Goal: Check status: Check status

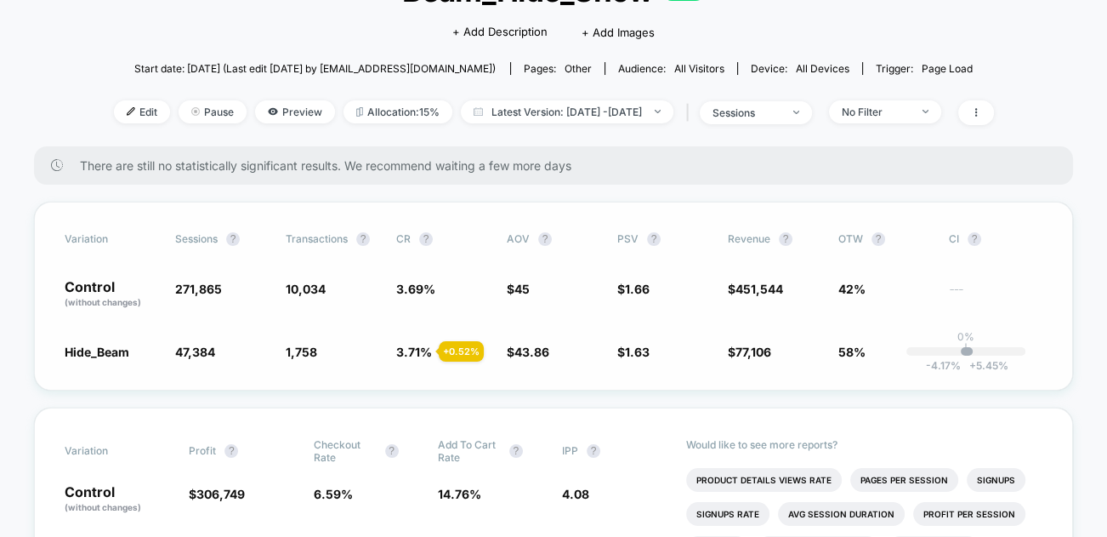
scroll to position [140, 0]
click at [527, 365] on div "Variation Sessions ? Transactions ? CR ? AOV ? PSV ? Revenue ? OTW ? CI ? Contr…" at bounding box center [553, 296] width 1039 height 189
click at [614, 104] on span "Latest Version: [DATE] - [DATE]" at bounding box center [567, 112] width 213 height 23
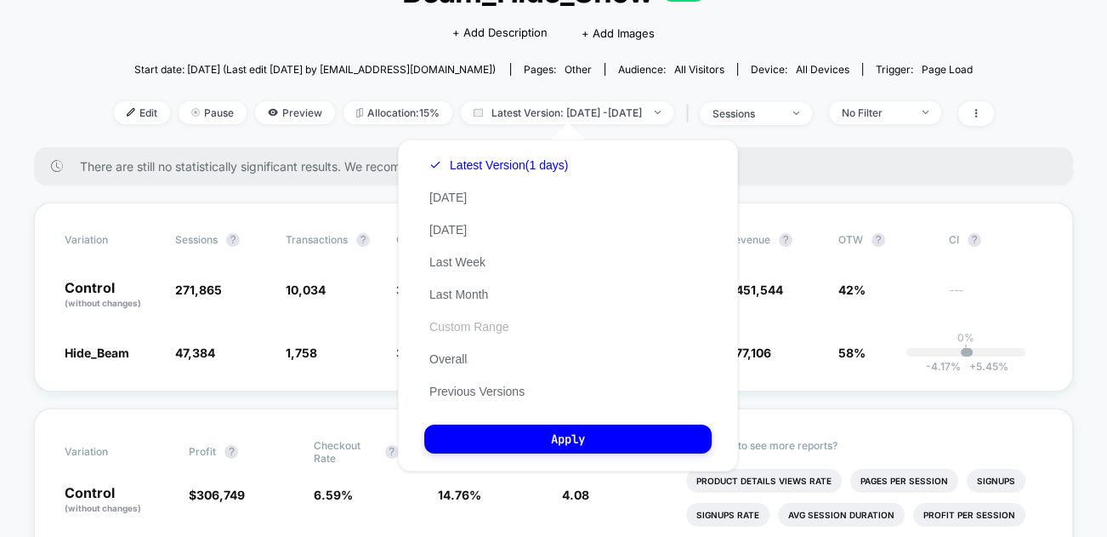
click at [483, 330] on button "Custom Range" at bounding box center [468, 326] width 89 height 15
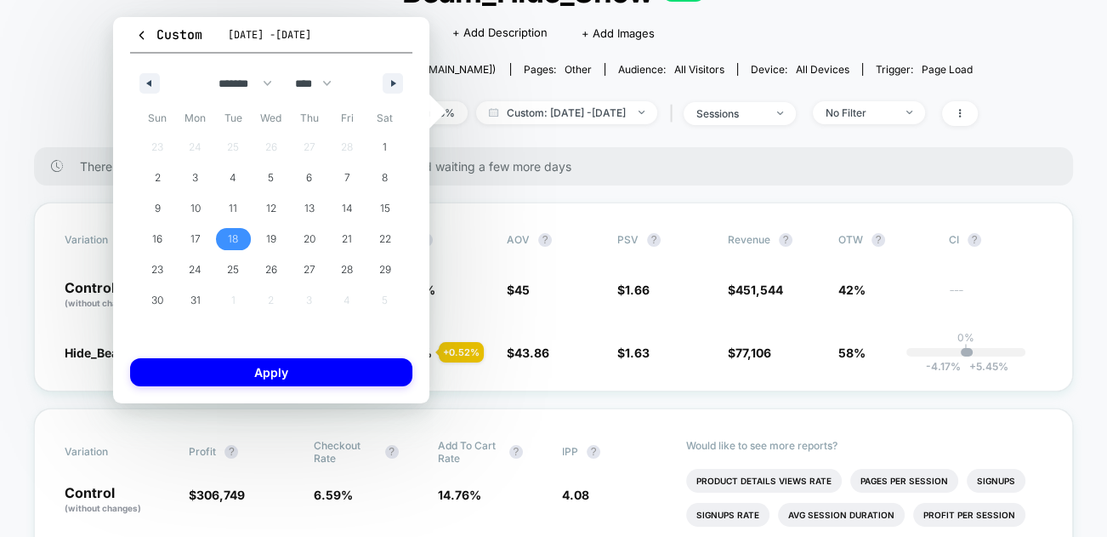
click at [625, 136] on div "< Back to all live experiences Beam_Hide_Show LIVE Click to edit experience det…" at bounding box center [553, 47] width 849 height 199
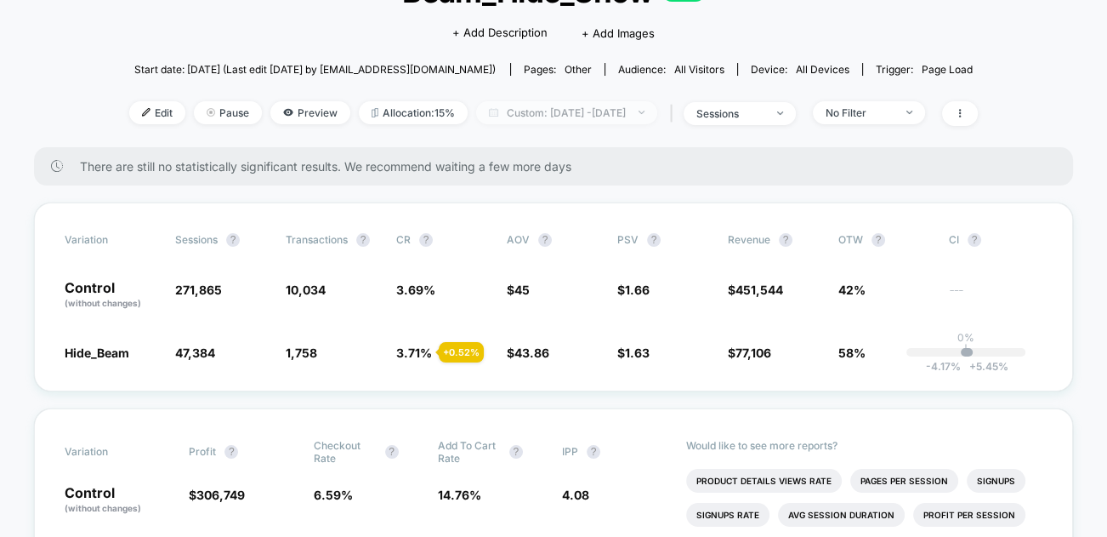
click at [624, 117] on span "Custom: [DATE] - [DATE]" at bounding box center [566, 112] width 181 height 23
select select "*"
select select "****"
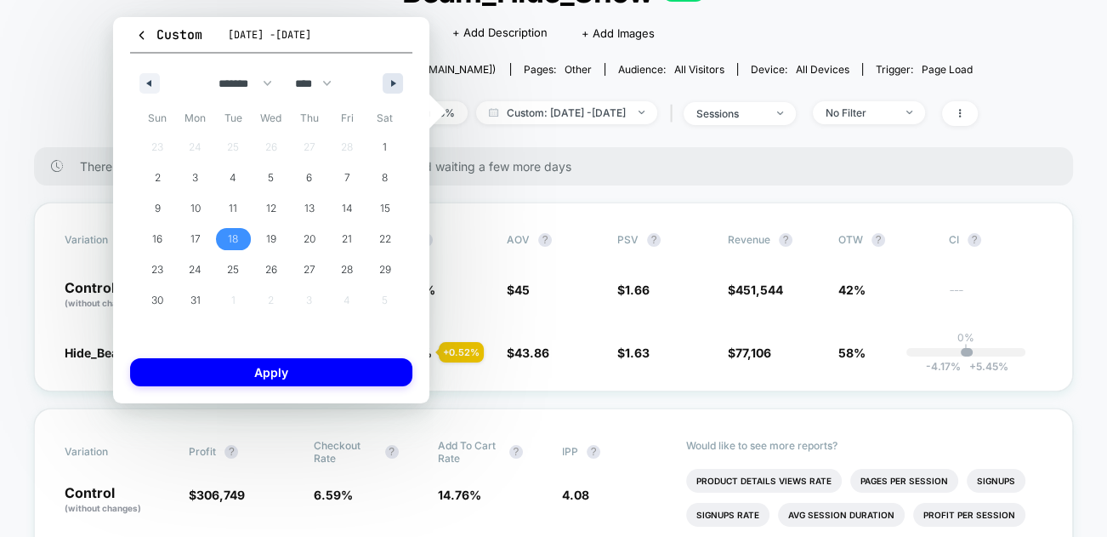
click at [384, 89] on button "button" at bounding box center [393, 83] width 20 height 20
select select "*"
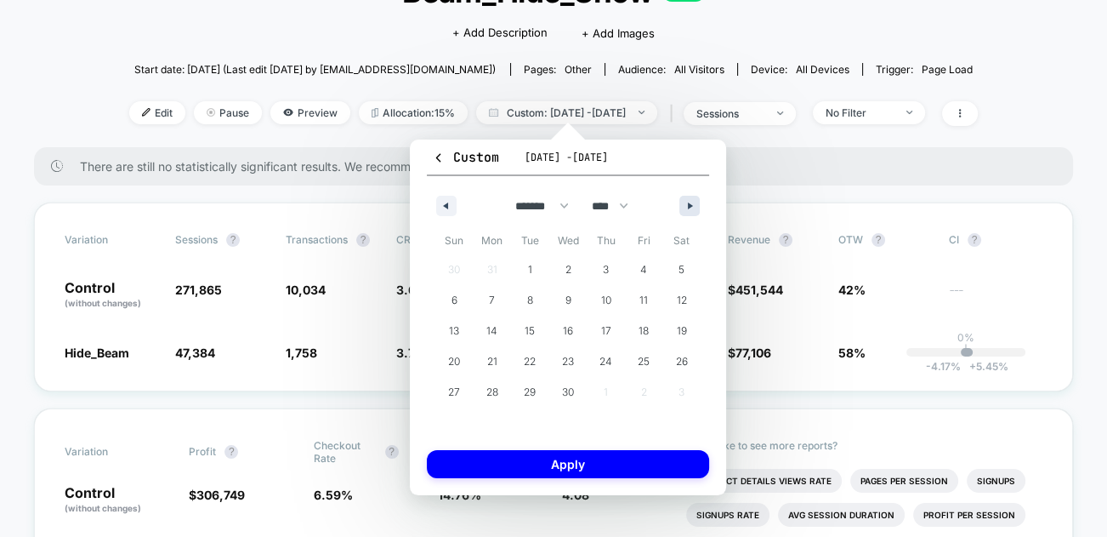
click at [384, 89] on div "< Back to all live experiences Beam_Hide_Show LIVE Click to edit experience det…" at bounding box center [553, 47] width 849 height 199
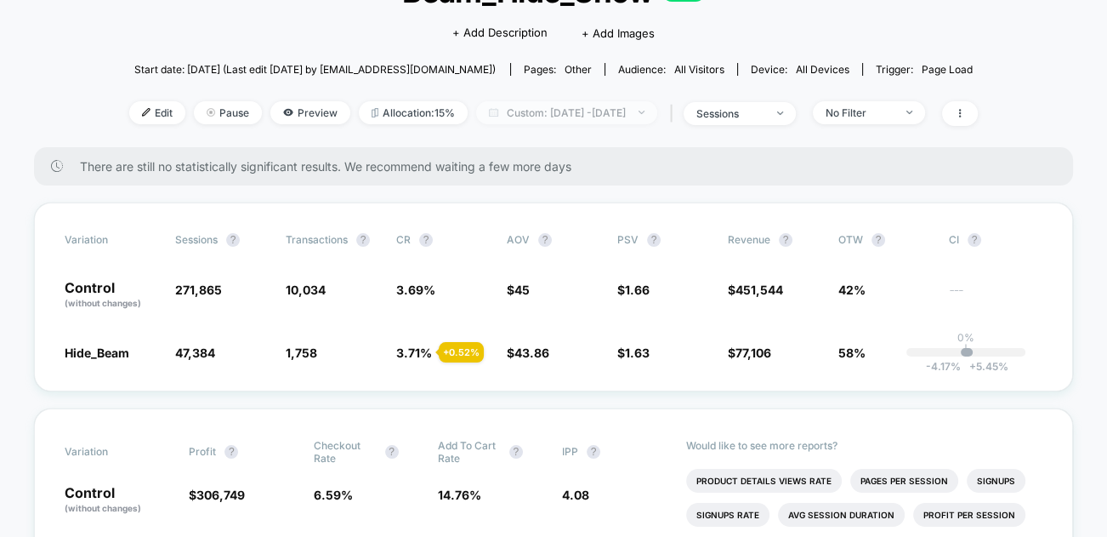
click at [554, 113] on span "Custom: [DATE] - [DATE]" at bounding box center [566, 112] width 181 height 23
select select "*"
select select "****"
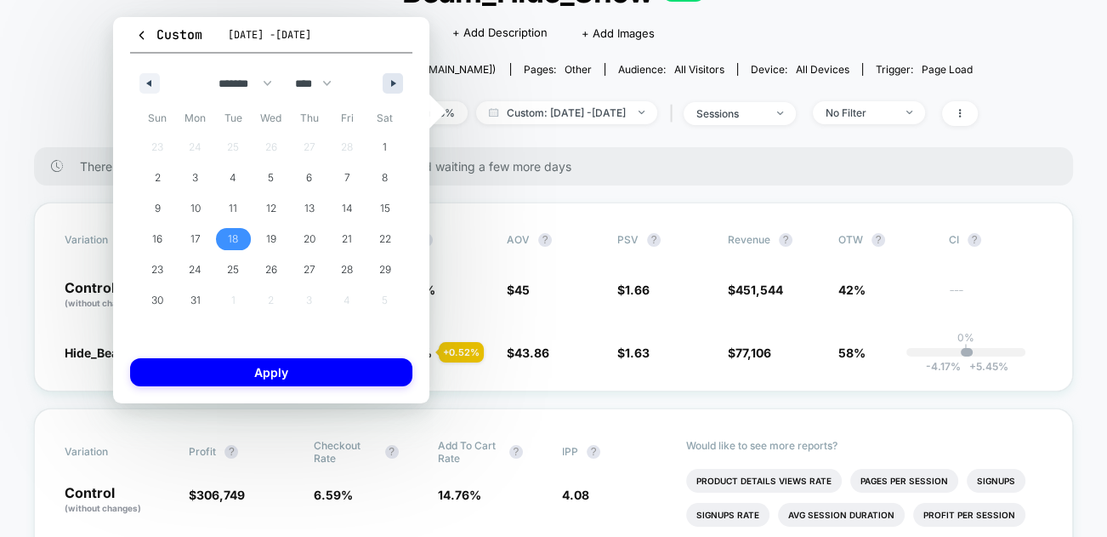
click at [391, 85] on icon "button" at bounding box center [395, 83] width 9 height 7
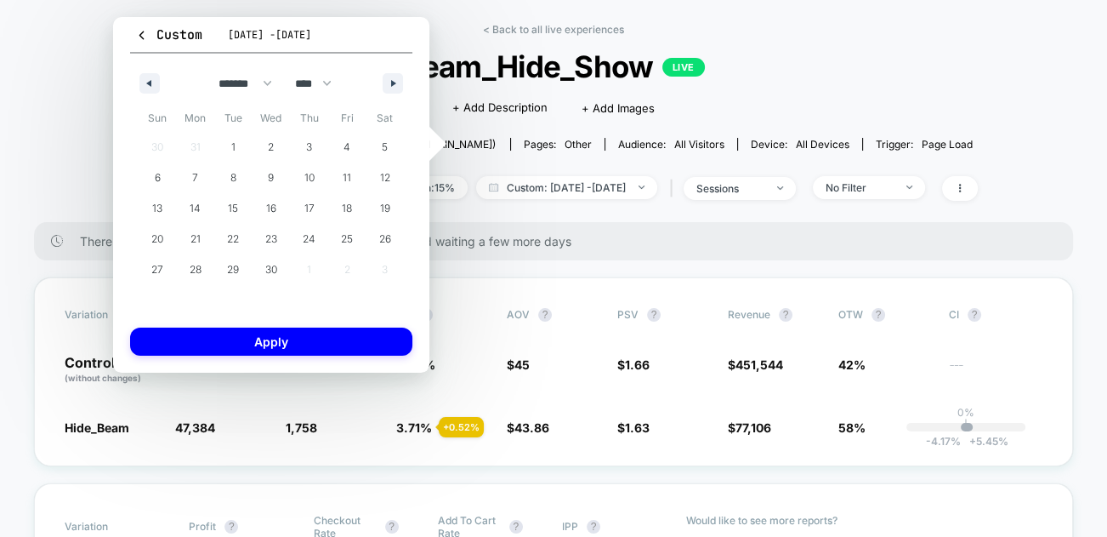
scroll to position [51, 0]
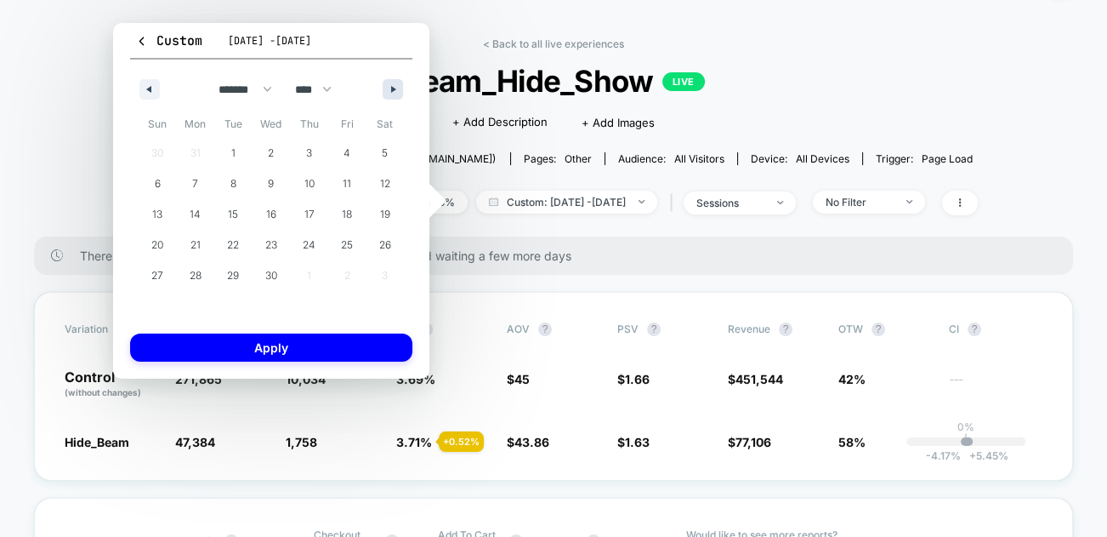
click at [390, 84] on button "button" at bounding box center [393, 89] width 20 height 20
select select "*"
click at [727, 100] on div "Click to edit experience details + Add Description + Add Images" at bounding box center [553, 121] width 509 height 45
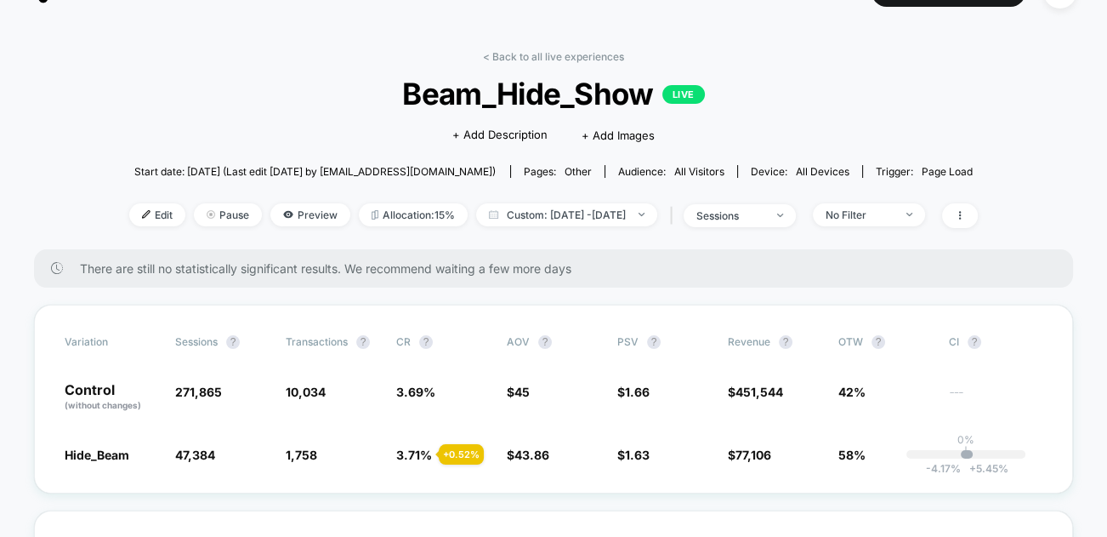
scroll to position [30, 0]
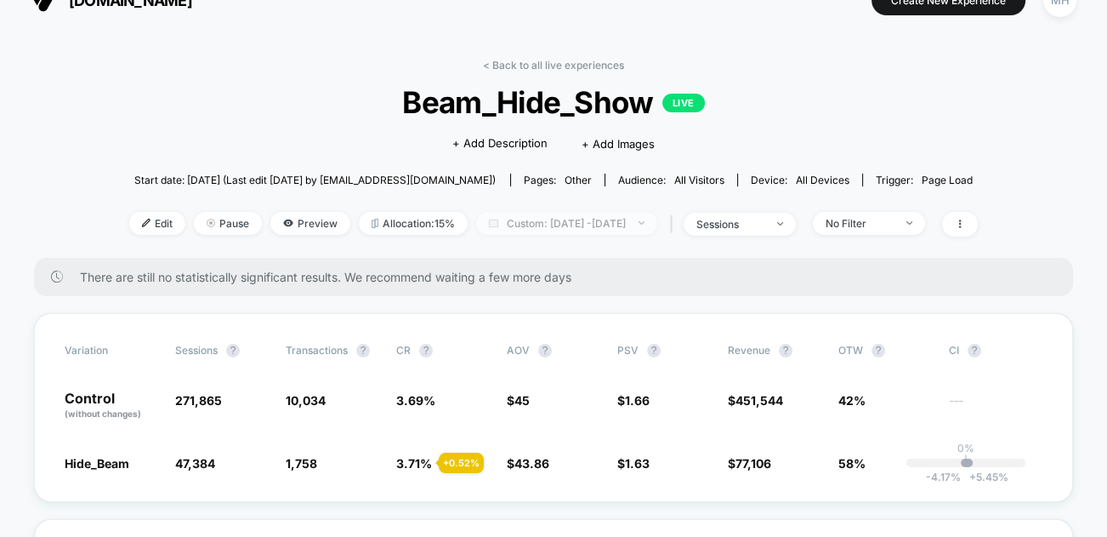
click at [527, 225] on span "Custom: [DATE] - [DATE]" at bounding box center [566, 223] width 181 height 23
select select "*"
select select "****"
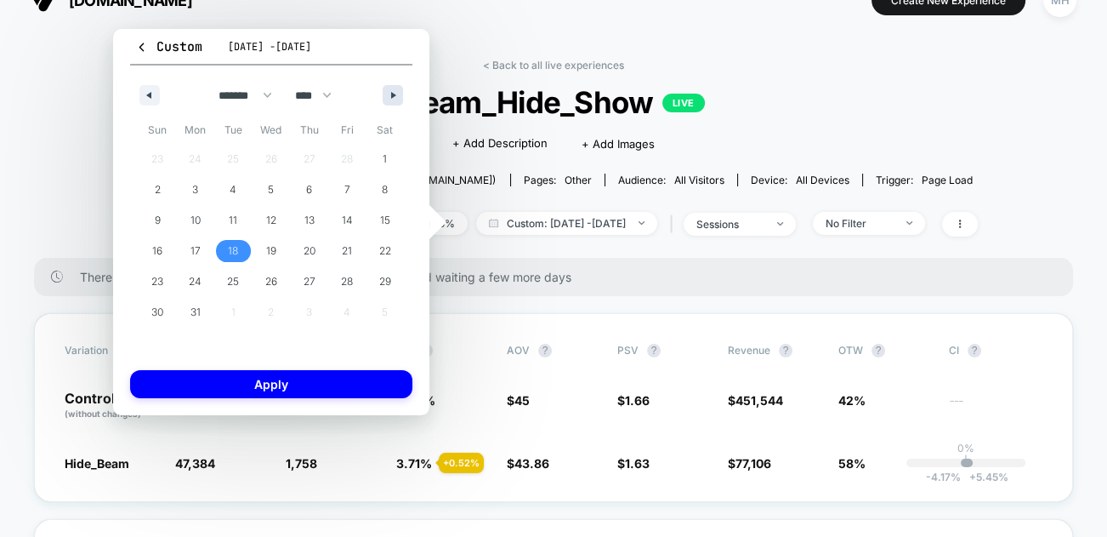
click at [390, 94] on button "button" at bounding box center [393, 95] width 20 height 20
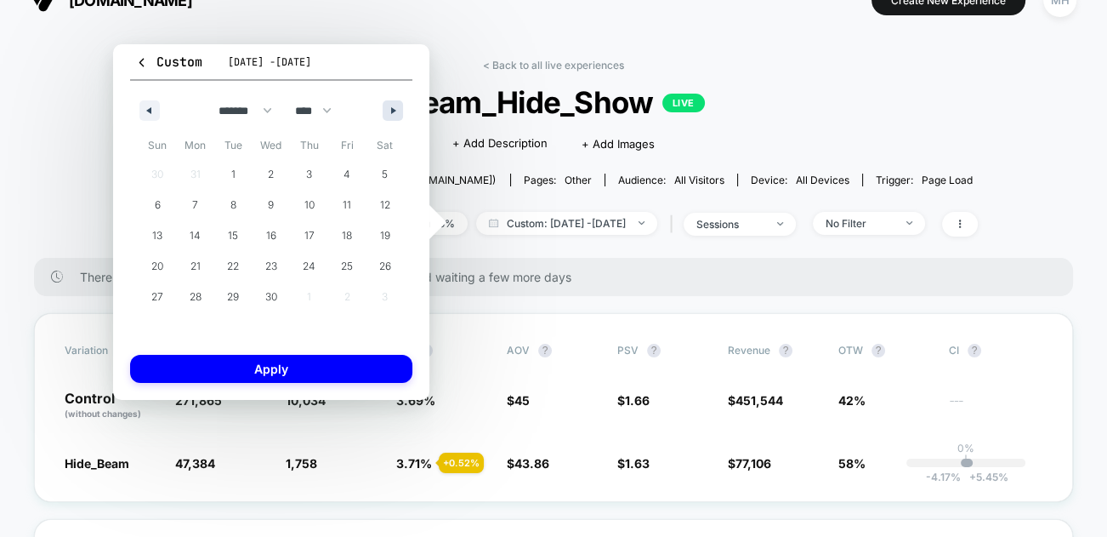
click at [390, 94] on div "******* ******** ***** ***** *** **** **** ****** ********* ******* ******** **…" at bounding box center [271, 106] width 282 height 51
click at [390, 107] on button "button" at bounding box center [393, 110] width 20 height 20
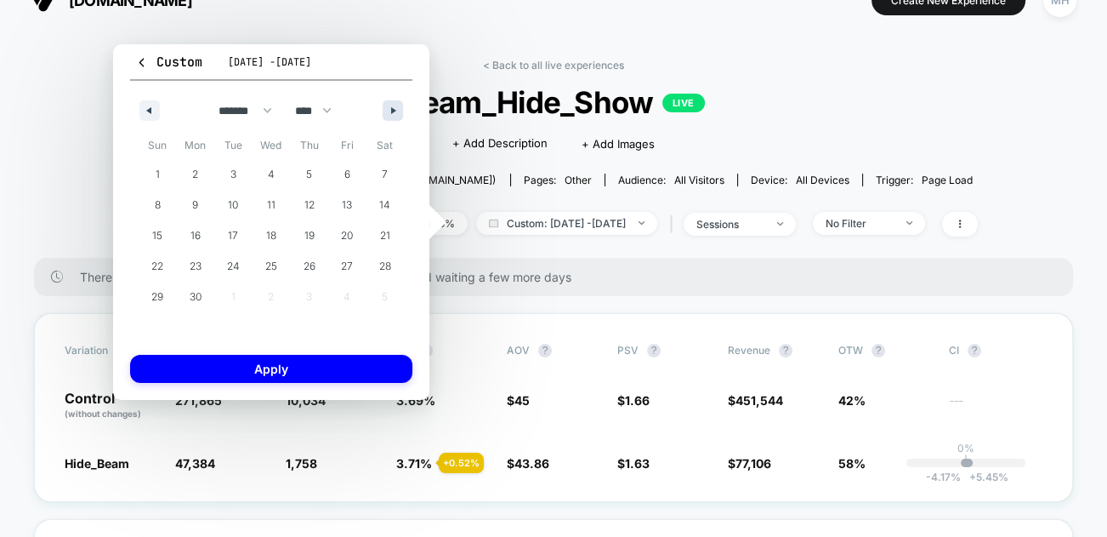
click at [390, 107] on button "button" at bounding box center [393, 110] width 20 height 20
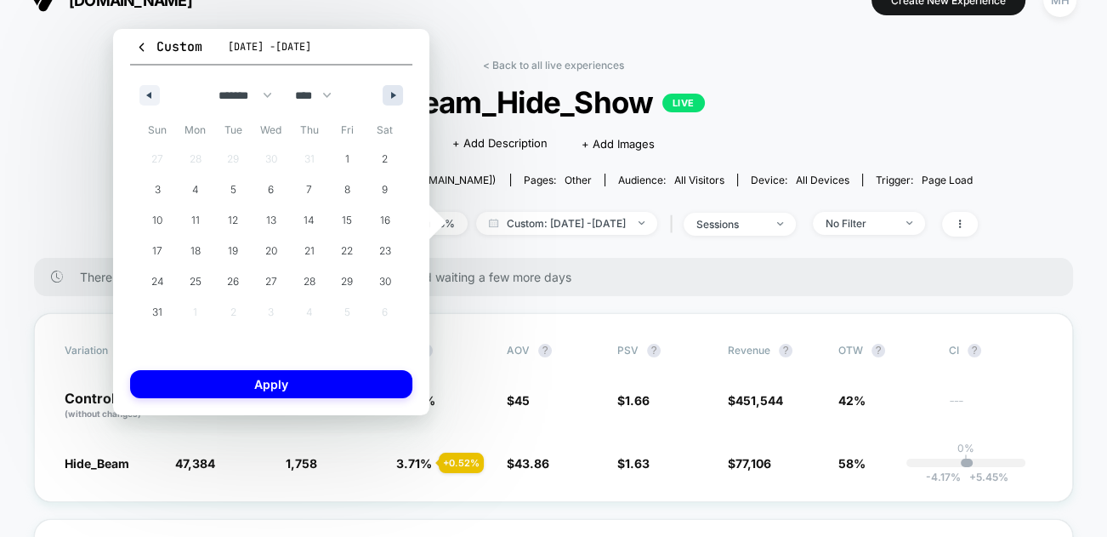
click at [390, 107] on div "******* ******** ***** ***** *** **** **** ****** ********* ******* ******** **…" at bounding box center [271, 90] width 282 height 51
click at [392, 97] on icon "button" at bounding box center [395, 95] width 9 height 7
select select "*"
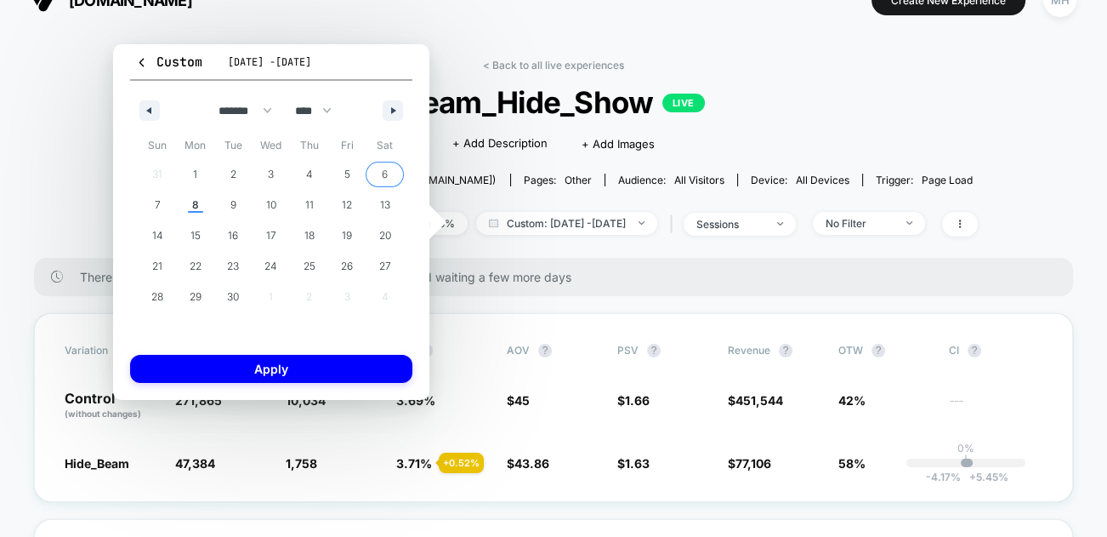
click at [377, 174] on span "6" at bounding box center [385, 174] width 38 height 22
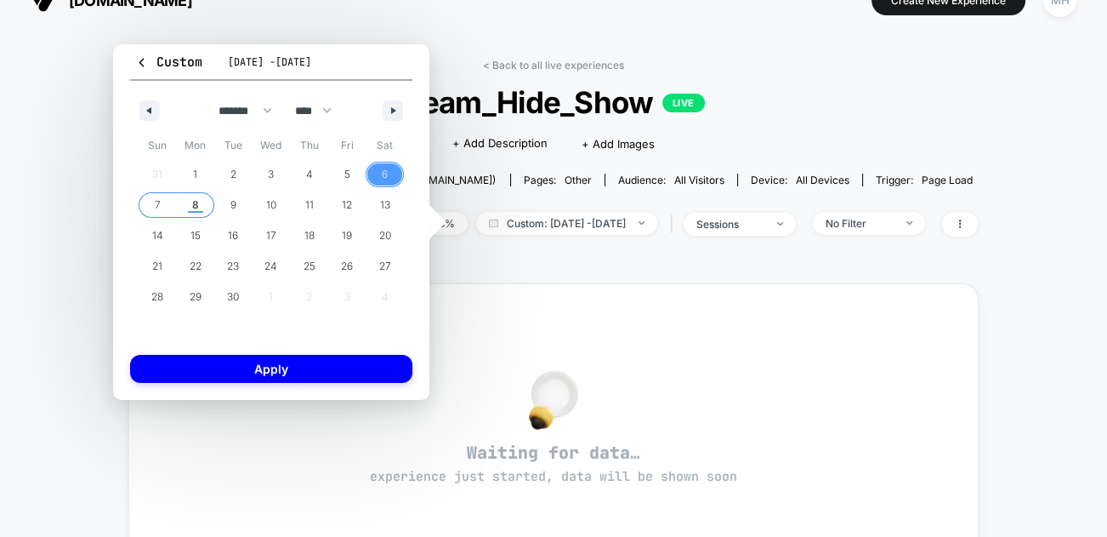
click at [202, 204] on span "8" at bounding box center [196, 205] width 38 height 22
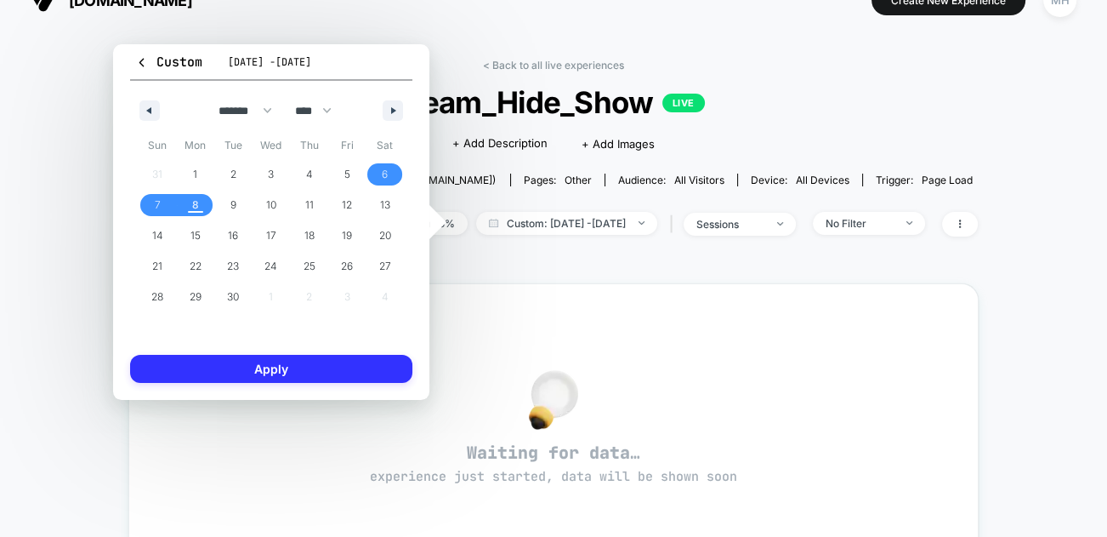
click at [258, 370] on button "Apply" at bounding box center [271, 369] width 282 height 28
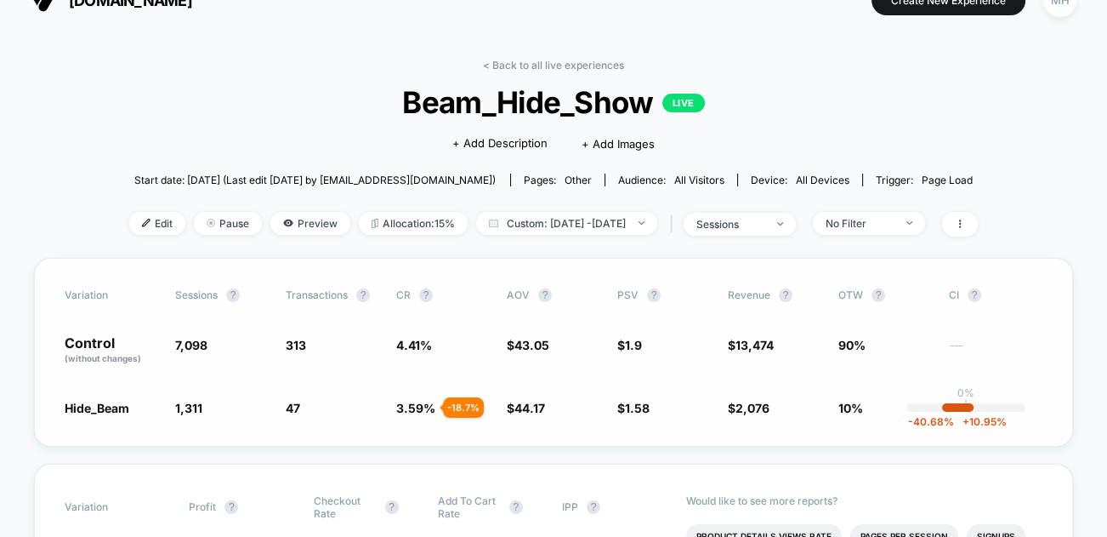
click at [417, 401] on span "3.59 %" at bounding box center [415, 408] width 39 height 14
click at [418, 395] on div "Variation Sessions ? Transactions ? CR ? AOV ? PSV ? Revenue ? OTW ? CI ? Contr…" at bounding box center [553, 352] width 1039 height 189
click at [535, 407] on span "44.17" at bounding box center [530, 408] width 31 height 14
click at [543, 225] on span "Custom: [DATE] - [DATE]" at bounding box center [566, 223] width 181 height 23
select select "*"
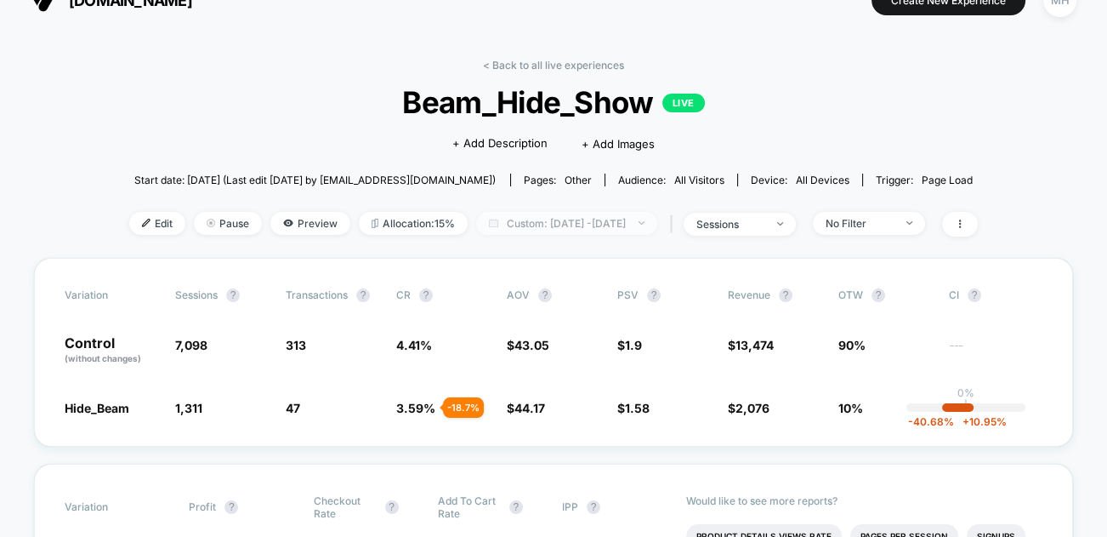
select select "****"
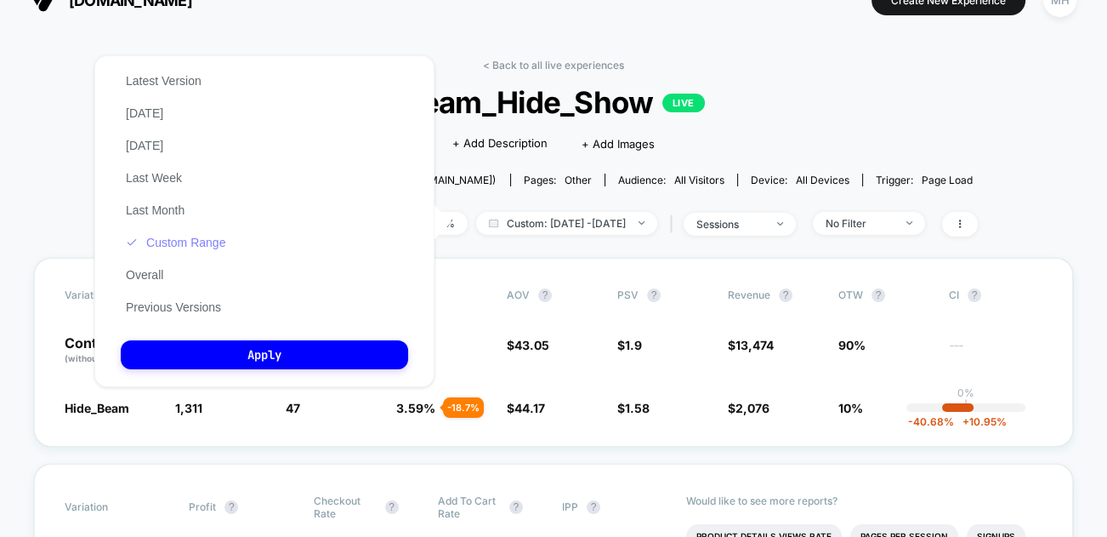
click at [213, 244] on button "Custom Range" at bounding box center [176, 242] width 110 height 15
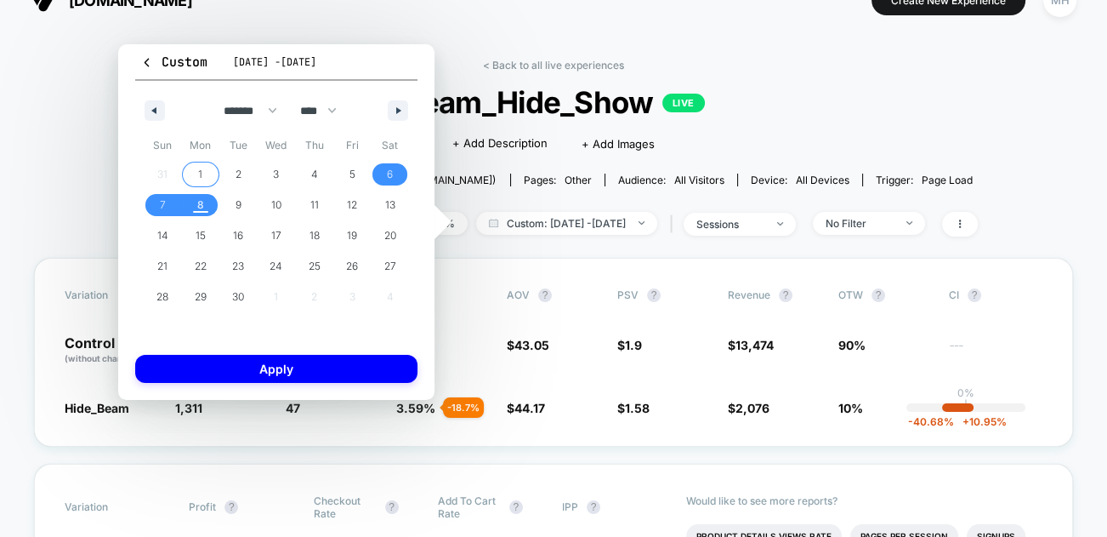
click at [202, 174] on span "1" at bounding box center [200, 174] width 4 height 31
click at [195, 205] on span "8" at bounding box center [201, 205] width 38 height 22
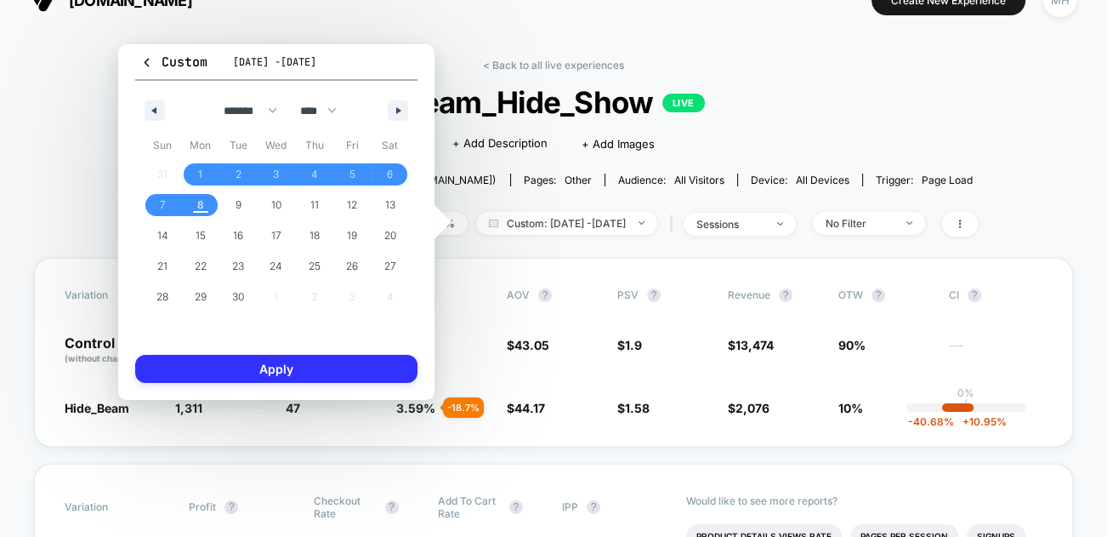
click at [229, 367] on button "Apply" at bounding box center [276, 369] width 282 height 28
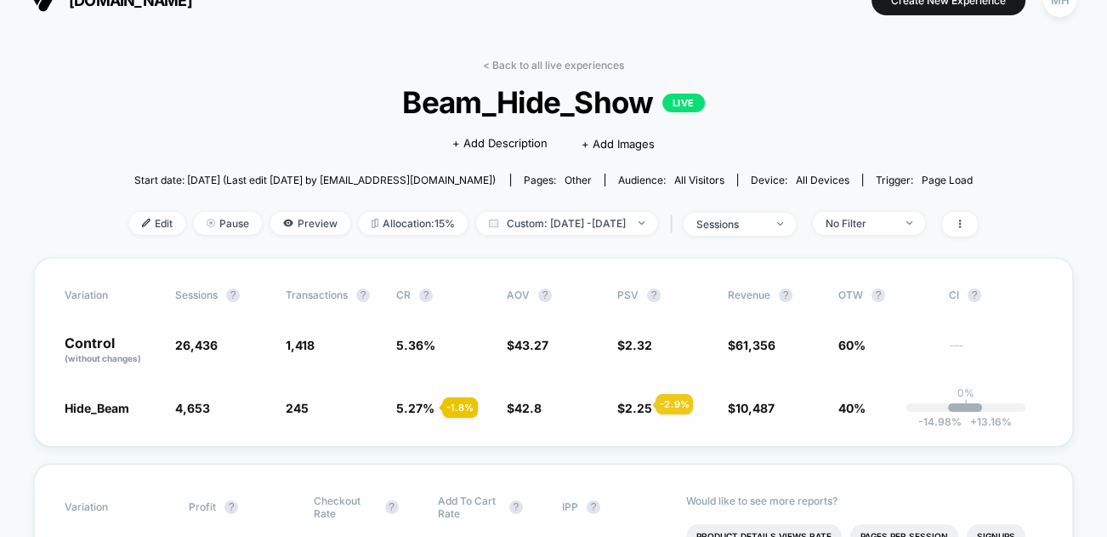
scroll to position [14, 0]
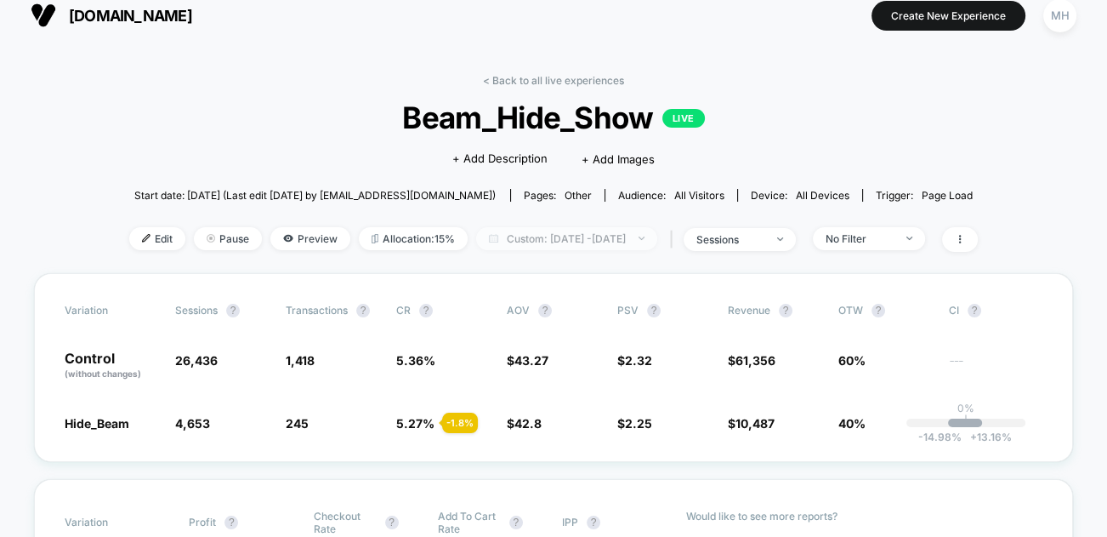
click at [583, 233] on span "Custom: [DATE] - [DATE]" at bounding box center [566, 238] width 181 height 23
select select "*"
select select "****"
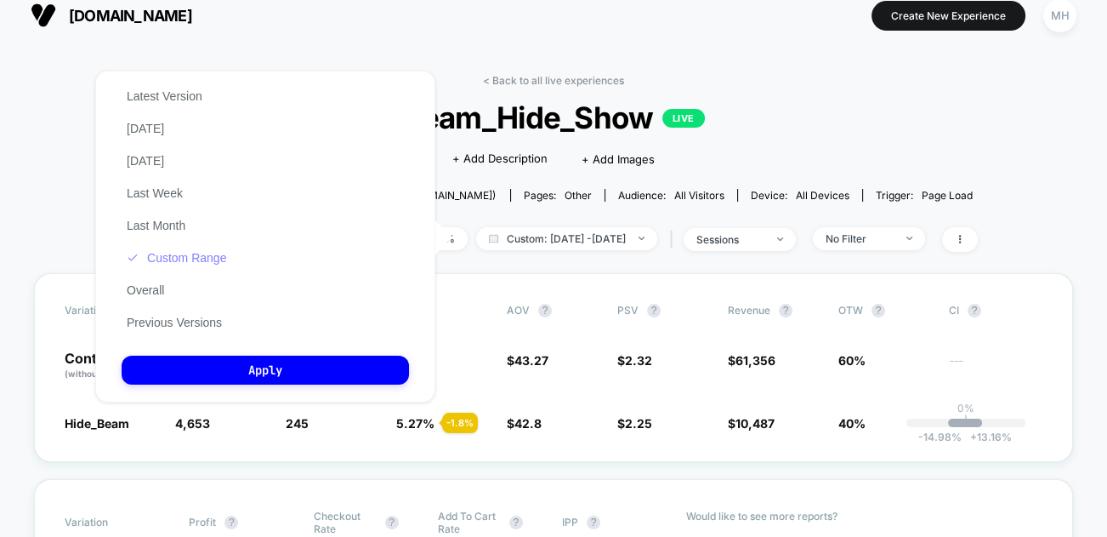
click at [219, 265] on button "Custom Range" at bounding box center [177, 257] width 110 height 15
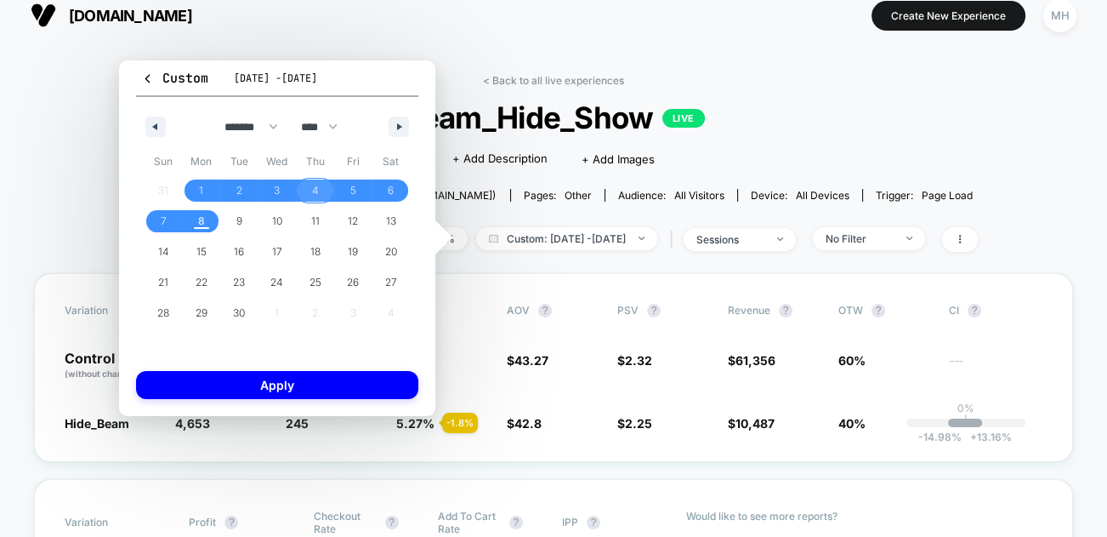
click at [322, 191] on span "4" at bounding box center [315, 190] width 38 height 22
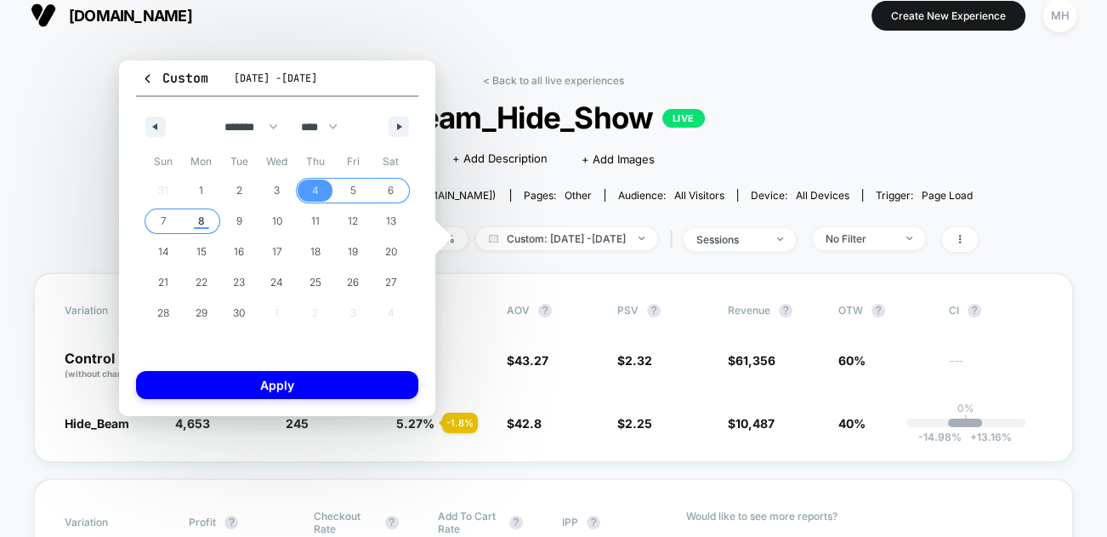
click at [206, 224] on span "8" at bounding box center [202, 221] width 38 height 22
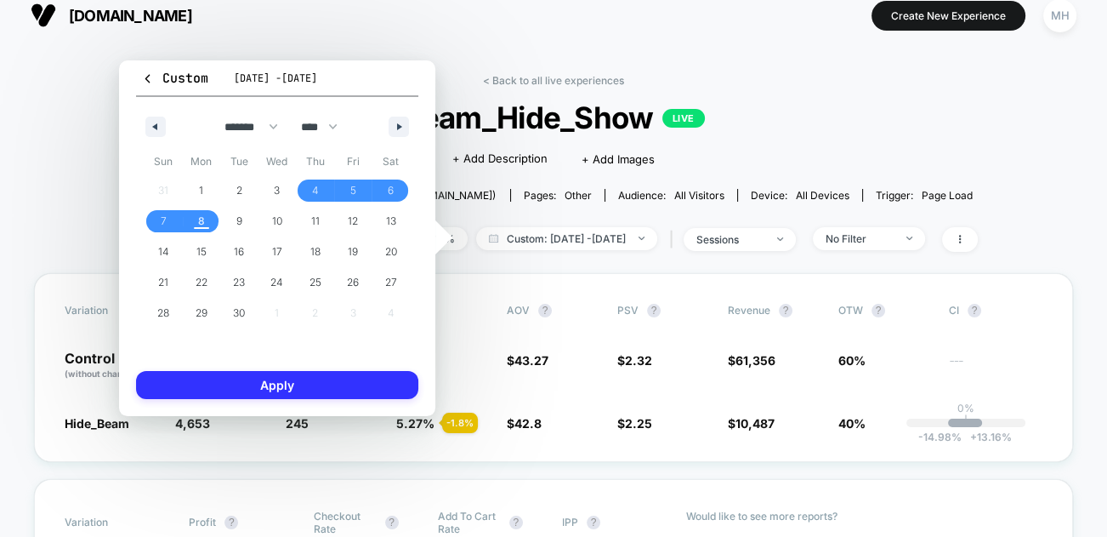
click at [225, 385] on button "Apply" at bounding box center [277, 385] width 282 height 28
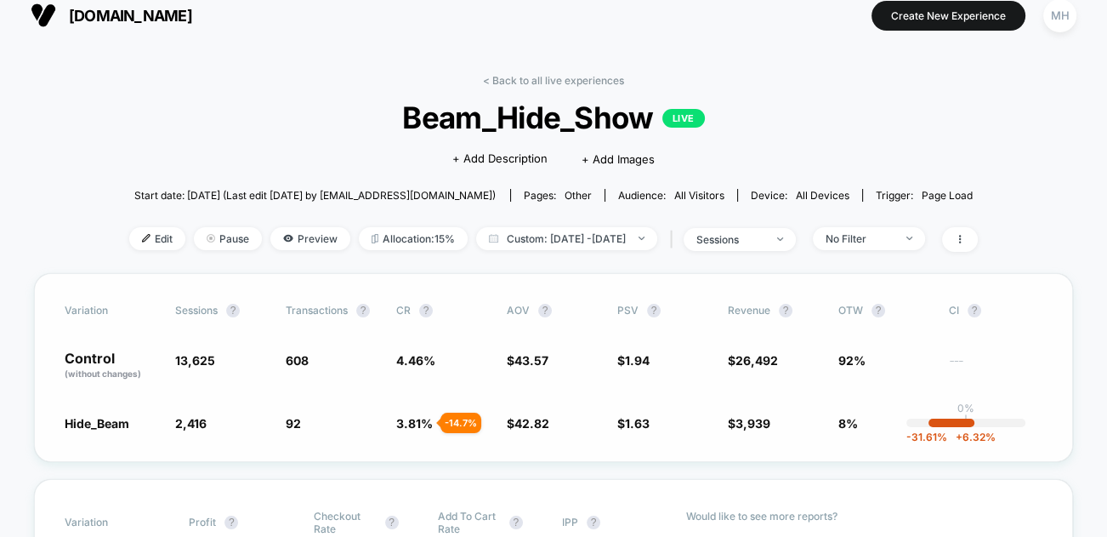
click at [410, 416] on span "3.81 %" at bounding box center [414, 423] width 37 height 14
